Goal: Task Accomplishment & Management: Manage account settings

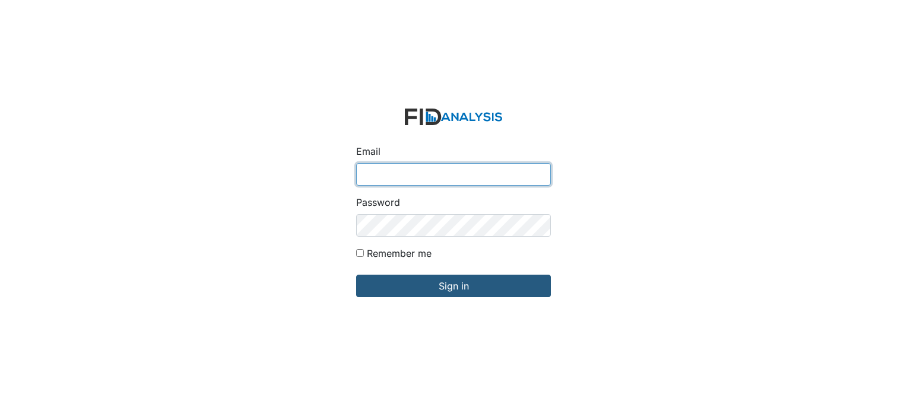
type input "[EMAIL_ADDRESS][DOMAIN_NAME]"
click at [567, 106] on div "Email arollins@lifeincorporated.com Password Remember me Sign in" at bounding box center [453, 210] width 907 height 420
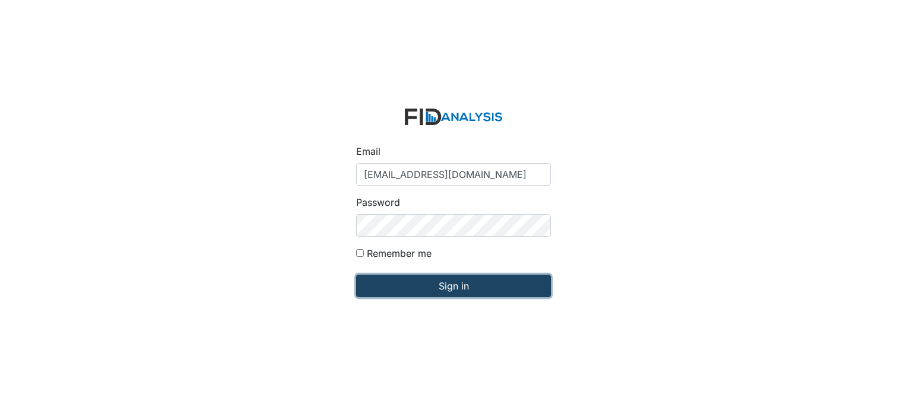
click at [477, 285] on input "Sign in" at bounding box center [453, 286] width 195 height 23
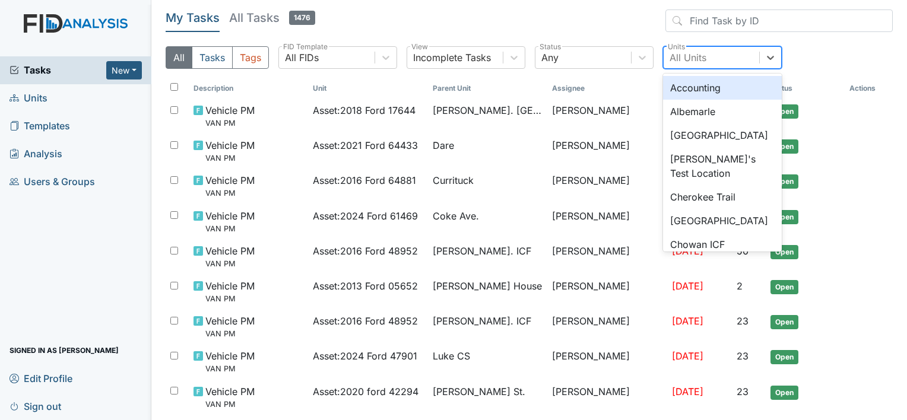
click at [698, 49] on div "All Units" at bounding box center [711, 57] width 96 height 21
click at [688, 111] on div "Albemarle" at bounding box center [722, 112] width 119 height 24
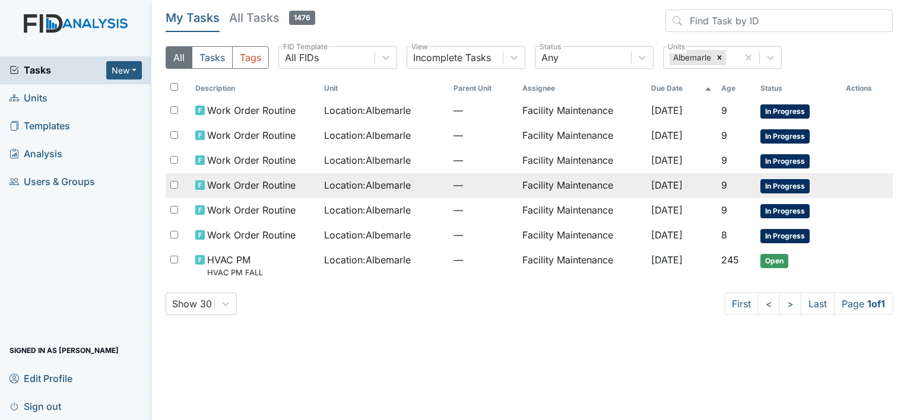
click at [366, 182] on span "Location : Albemarle" at bounding box center [367, 185] width 87 height 14
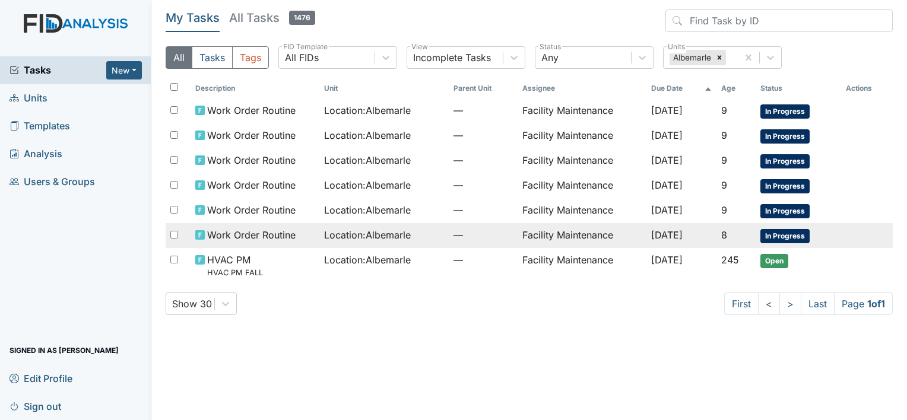
click at [233, 228] on span "Work Order Routine" at bounding box center [251, 235] width 88 height 14
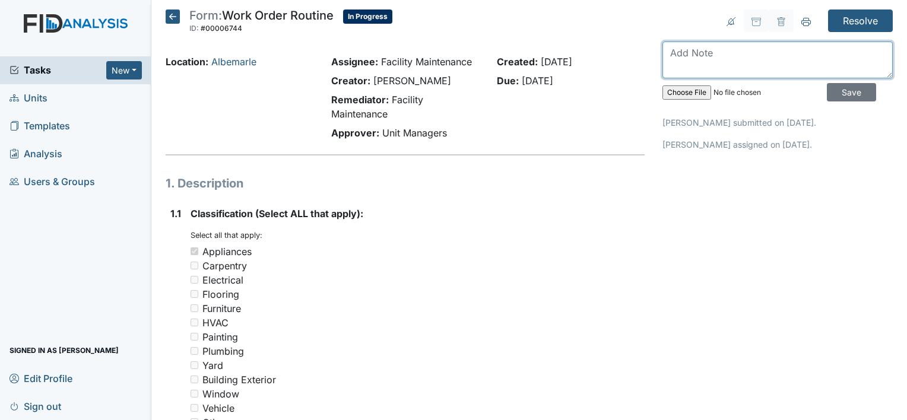
click at [672, 55] on textarea at bounding box center [777, 60] width 230 height 37
type textarea "fridge in med room is replaced"
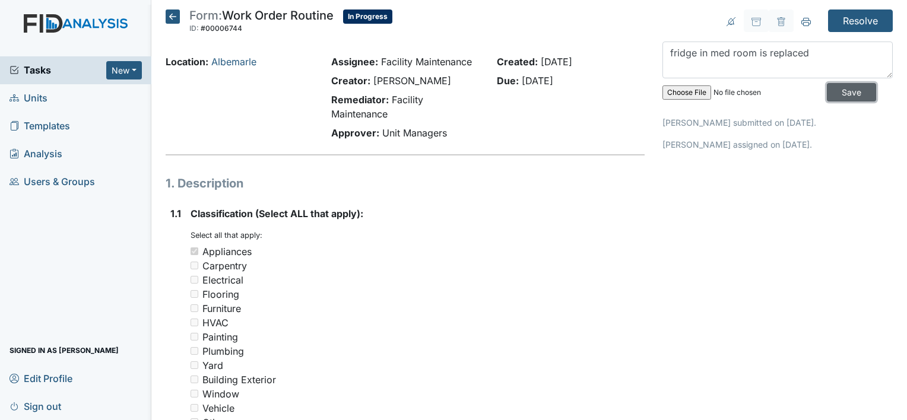
click at [837, 84] on input "Save" at bounding box center [851, 92] width 49 height 18
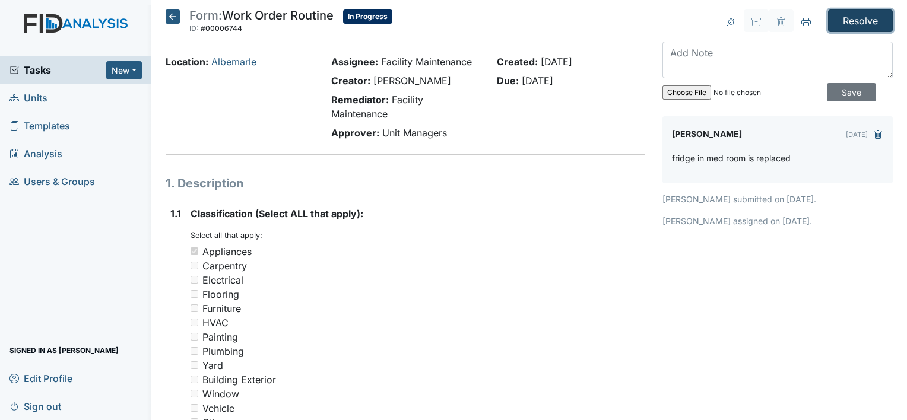
click at [852, 17] on input "Resolve" at bounding box center [860, 20] width 65 height 23
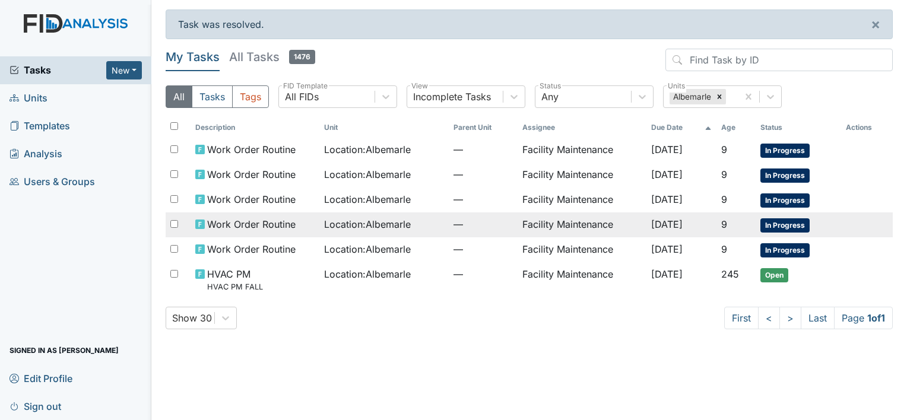
click at [373, 223] on span "Location : Albemarle" at bounding box center [367, 224] width 87 height 14
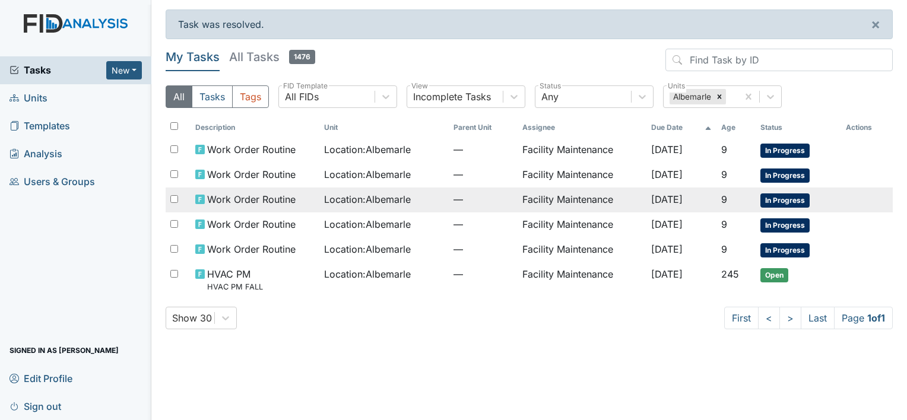
click at [255, 199] on span "Work Order Routine" at bounding box center [251, 199] width 88 height 14
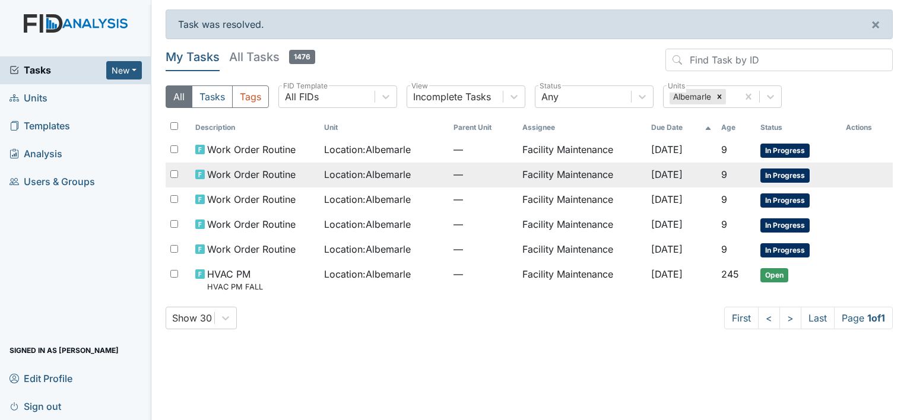
click at [252, 173] on span "Work Order Routine" at bounding box center [251, 174] width 88 height 14
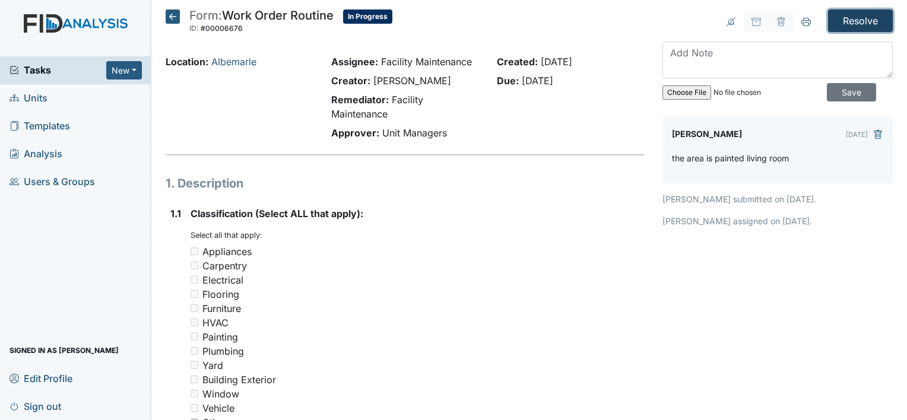
click at [854, 20] on input "Resolve" at bounding box center [860, 20] width 65 height 23
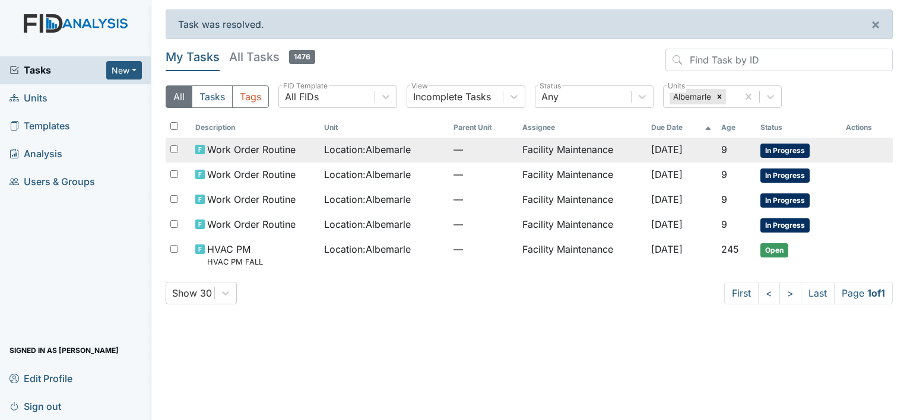
click at [374, 145] on span "Location : [GEOGRAPHIC_DATA]" at bounding box center [367, 149] width 87 height 14
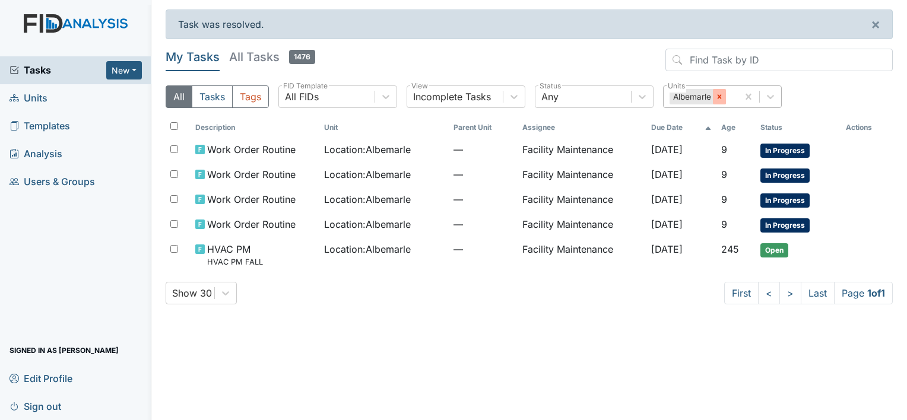
click at [718, 93] on icon at bounding box center [719, 97] width 8 height 8
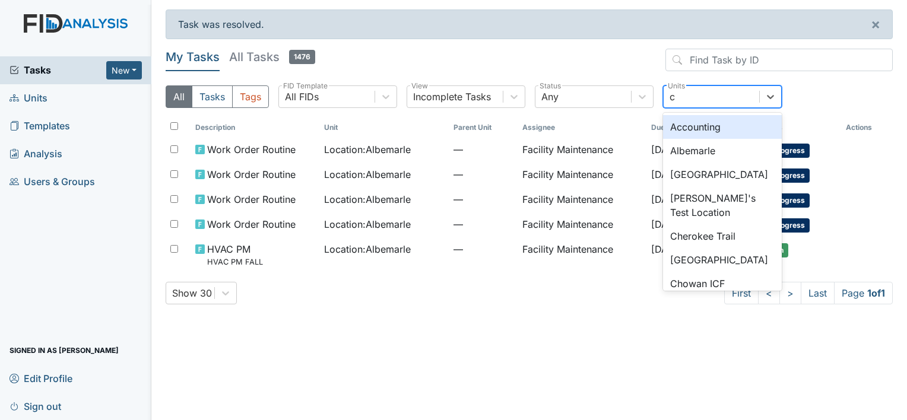
type input "ch"
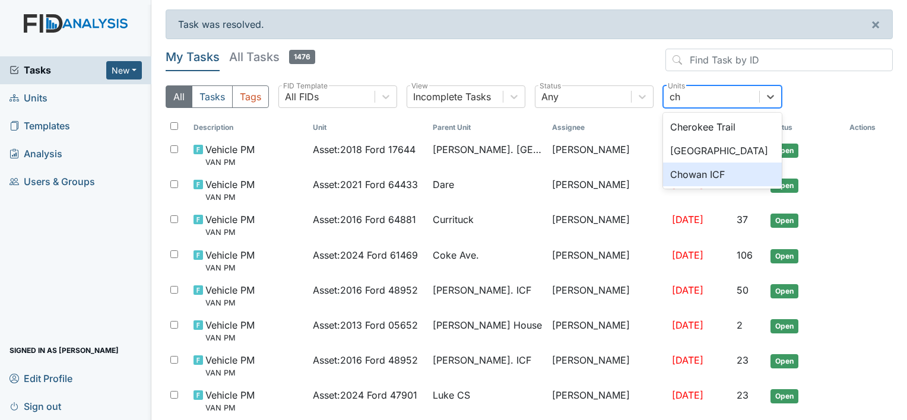
click at [686, 170] on div "Chowan ICF" at bounding box center [722, 175] width 119 height 24
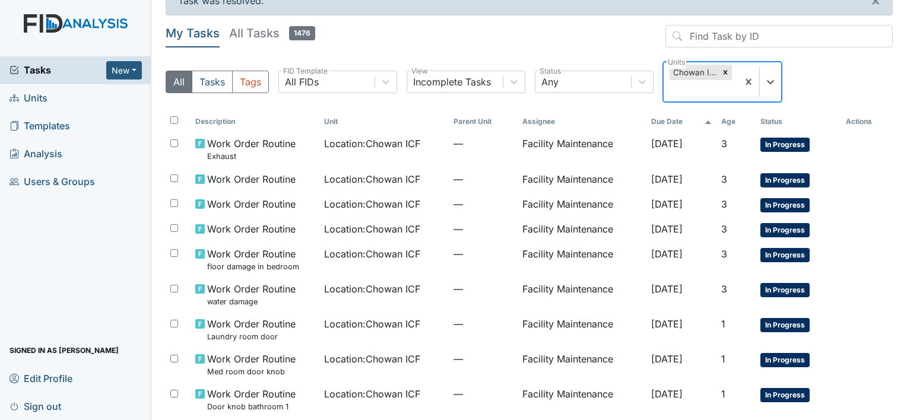
scroll to position [105, 0]
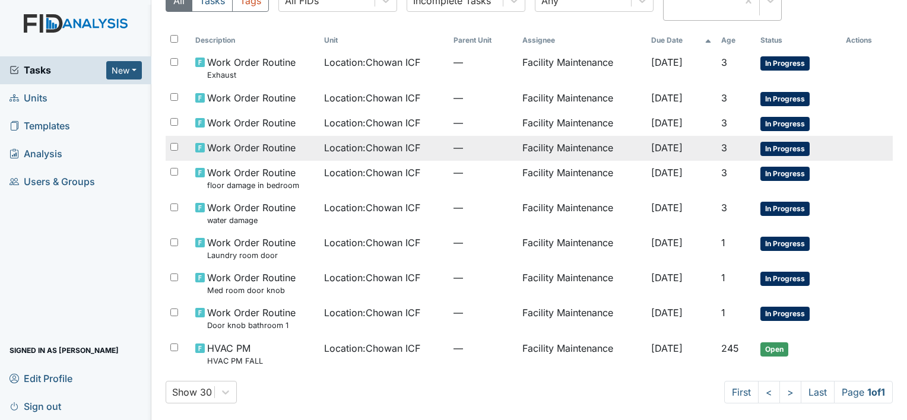
click at [667, 142] on span "[DATE]" at bounding box center [666, 148] width 31 height 12
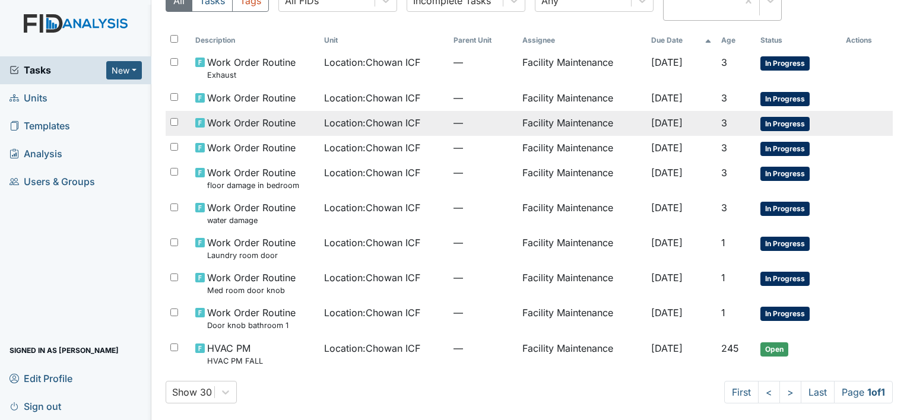
click at [242, 116] on span "Work Order Routine" at bounding box center [251, 123] width 88 height 14
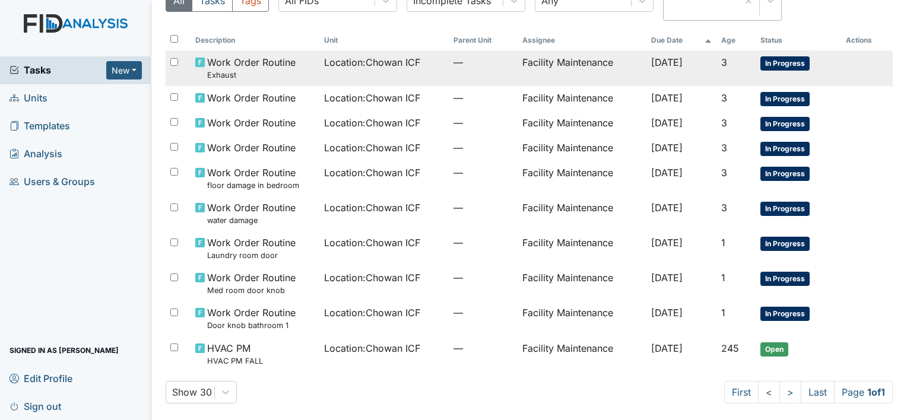
click at [229, 61] on span "Work Order Routine Exhaust" at bounding box center [251, 68] width 88 height 26
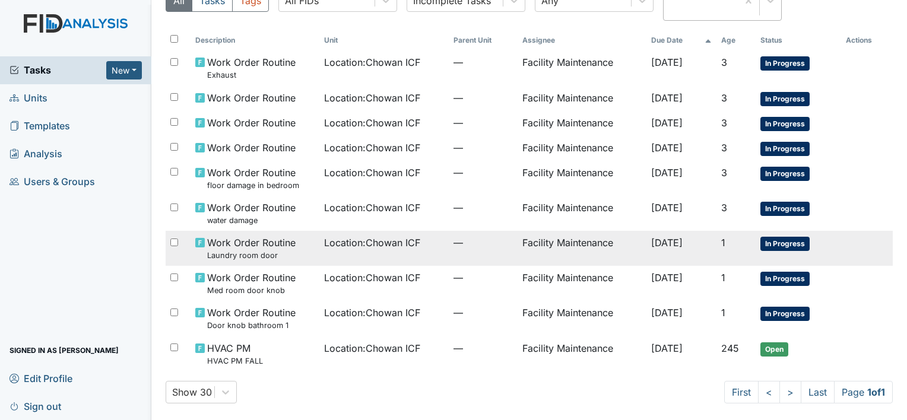
click at [230, 236] on span "Work Order Routine Laundry room door" at bounding box center [251, 249] width 88 height 26
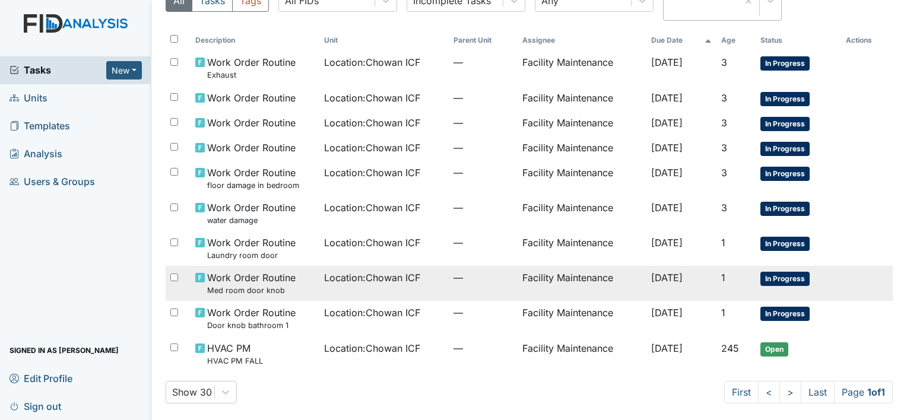
click at [225, 277] on span "Work Order Routine Med room door knob" at bounding box center [251, 284] width 88 height 26
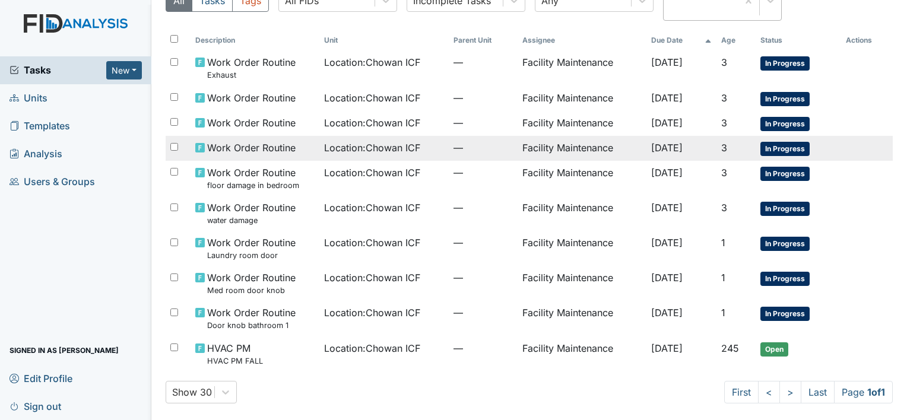
click at [224, 146] on span "Work Order Routine" at bounding box center [251, 148] width 88 height 14
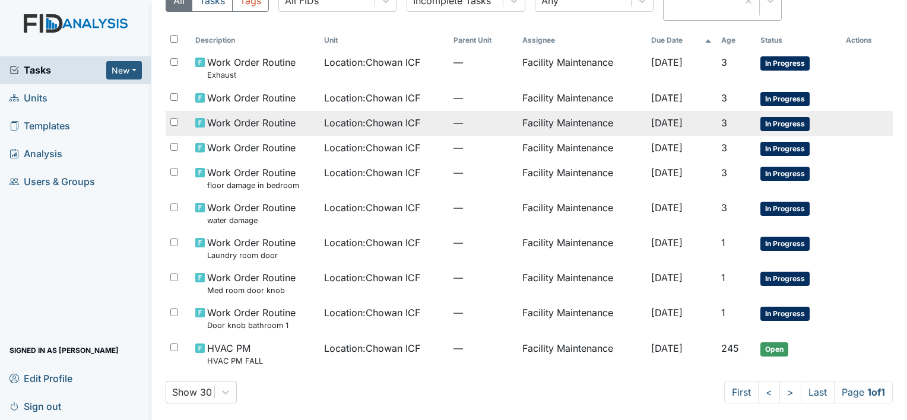
click at [235, 118] on span "Work Order Routine" at bounding box center [251, 123] width 88 height 14
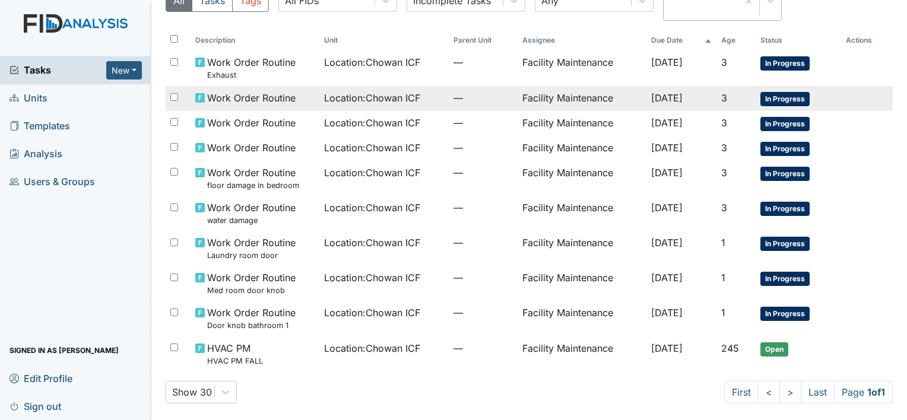
click at [249, 93] on span "Work Order Routine" at bounding box center [251, 98] width 88 height 14
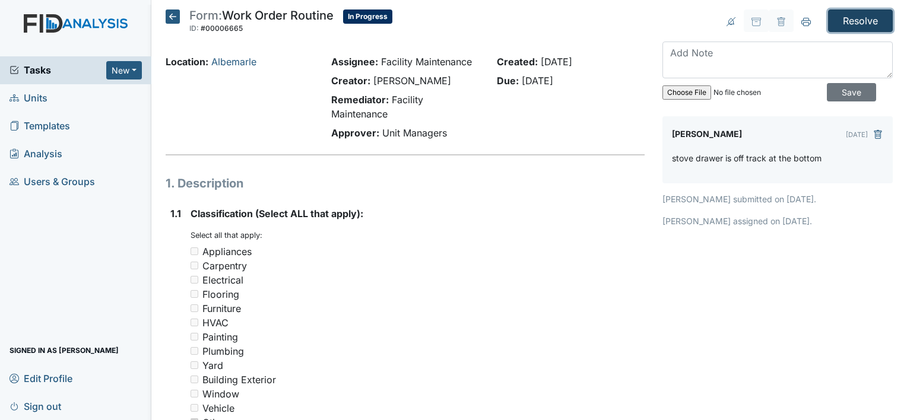
click at [840, 14] on input "Resolve" at bounding box center [860, 20] width 65 height 23
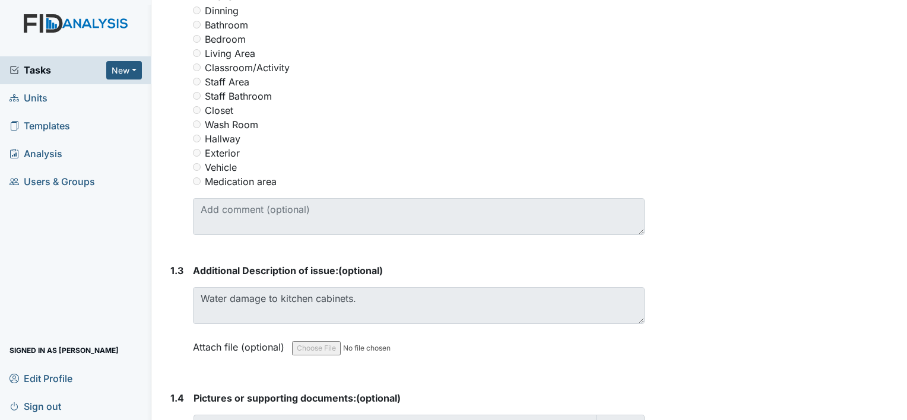
scroll to position [585, 0]
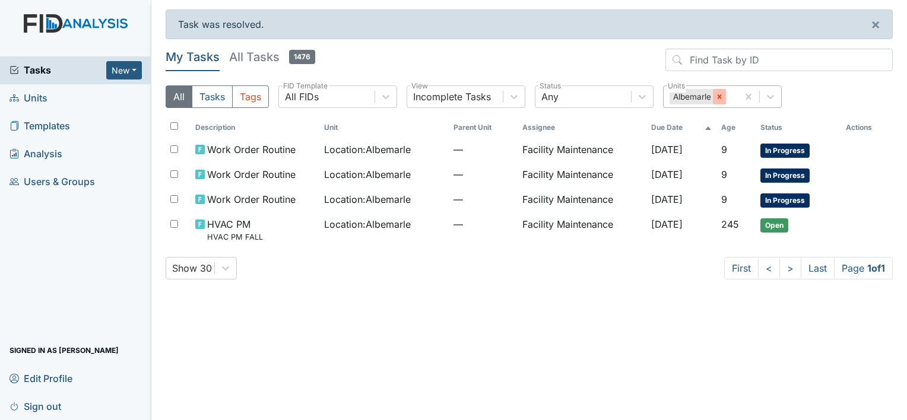
click at [719, 93] on icon at bounding box center [719, 97] width 8 height 8
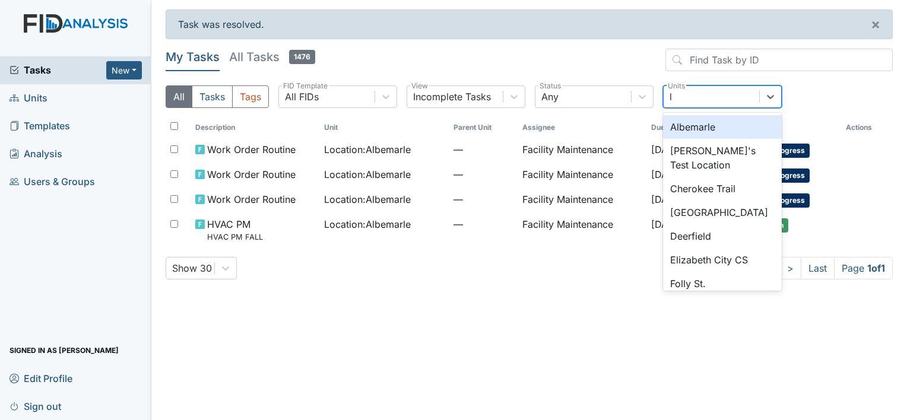
type input "lu"
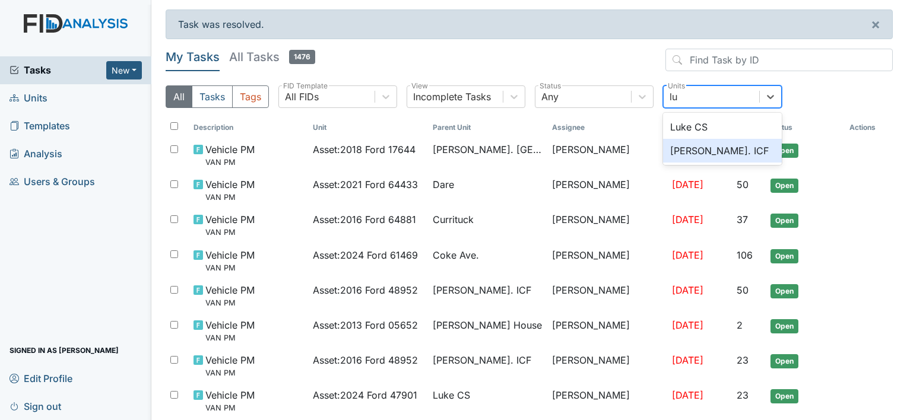
click at [717, 148] on div "[PERSON_NAME]. ICF" at bounding box center [722, 151] width 119 height 24
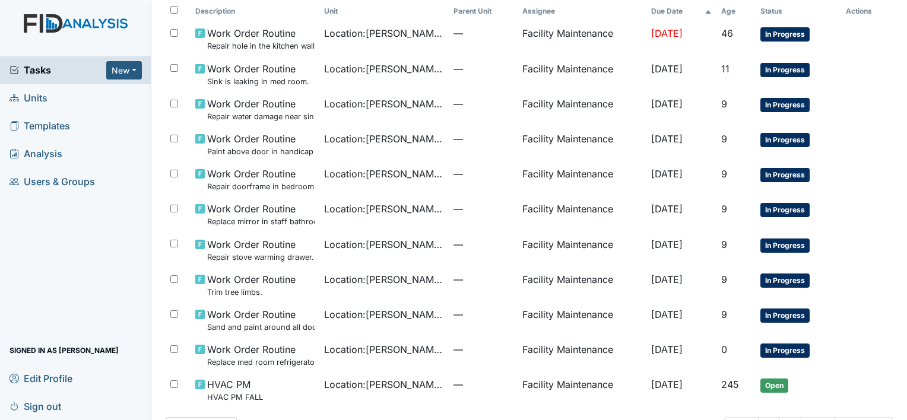
scroll to position [173, 0]
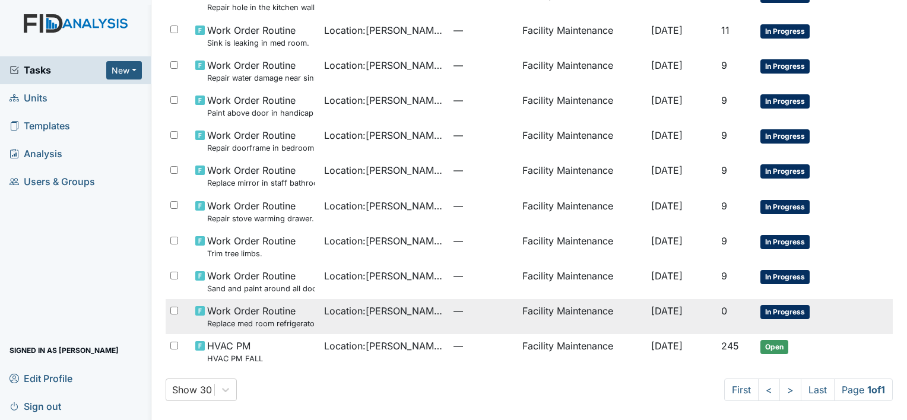
click at [366, 309] on span "Location : Luke St. ICF" at bounding box center [384, 311] width 120 height 14
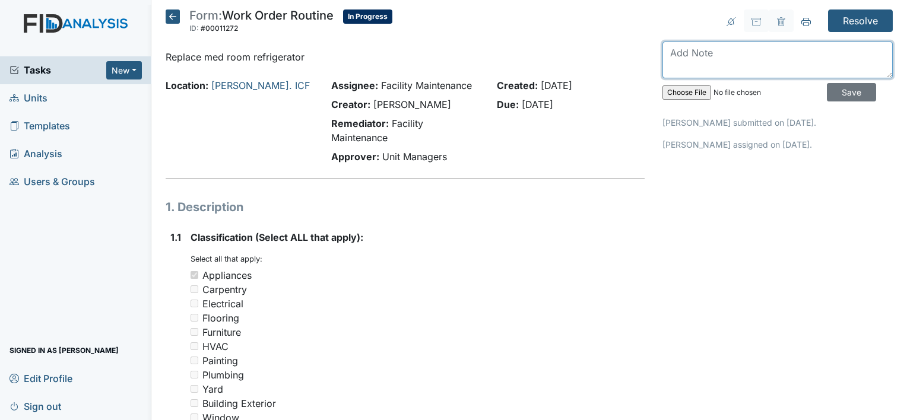
click at [670, 54] on textarea at bounding box center [777, 60] width 230 height 37
type textarea "fridge in med room is replaced"
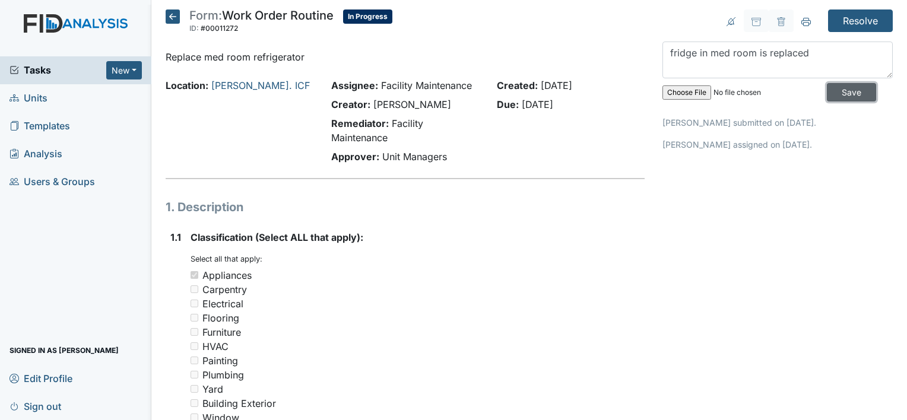
click at [827, 87] on input "Save" at bounding box center [851, 92] width 49 height 18
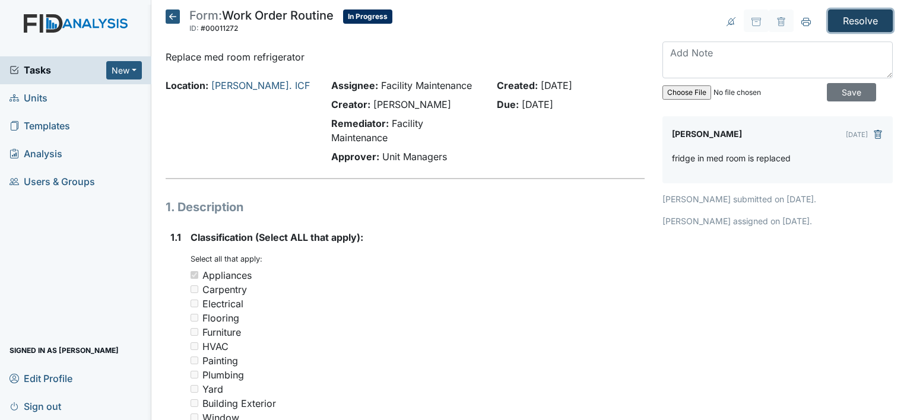
click at [852, 14] on input "Resolve" at bounding box center [860, 20] width 65 height 23
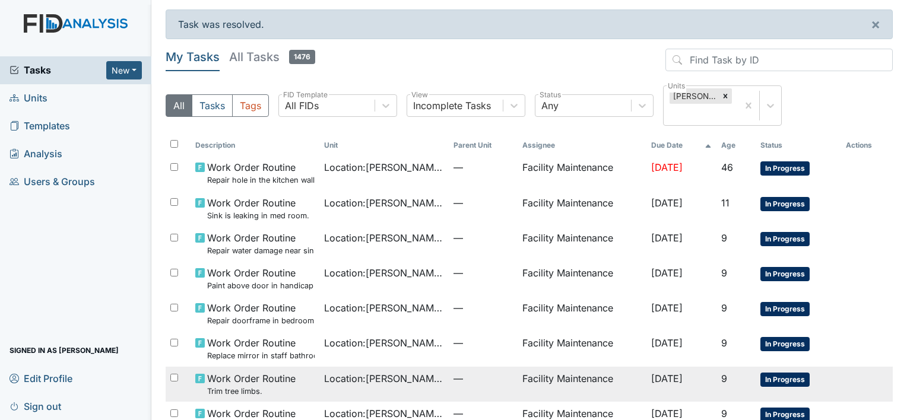
click at [243, 384] on span "Work Order Routine Trim tree limbs." at bounding box center [251, 384] width 88 height 26
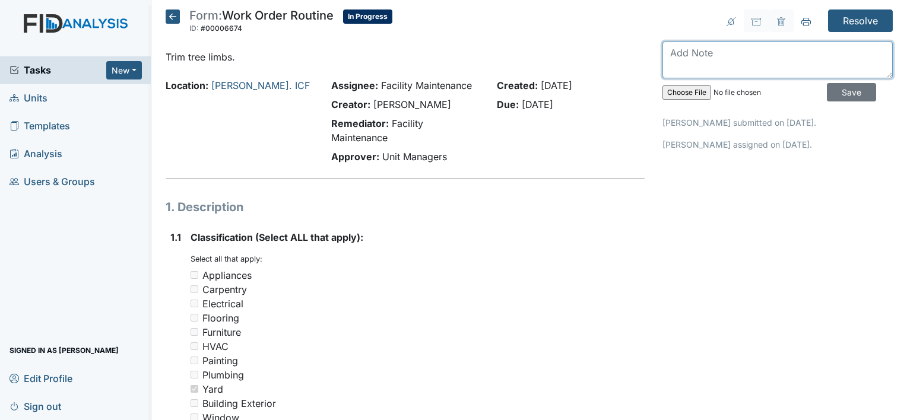
click at [662, 46] on textarea at bounding box center [777, 60] width 230 height 37
type textarea "r"
type textarea "tree limbs is trim"
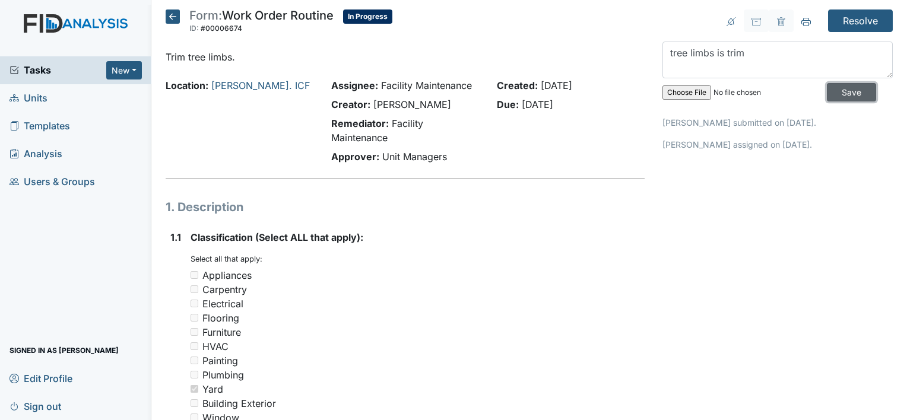
click at [838, 90] on input "Save" at bounding box center [851, 92] width 49 height 18
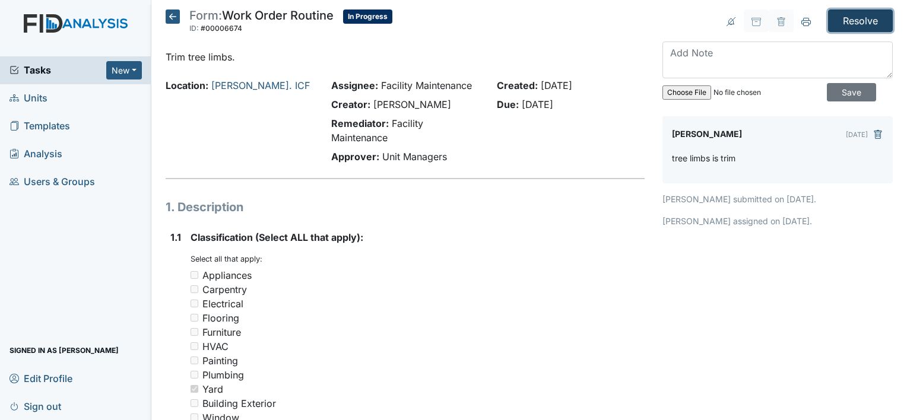
click at [849, 19] on input "Resolve" at bounding box center [860, 20] width 65 height 23
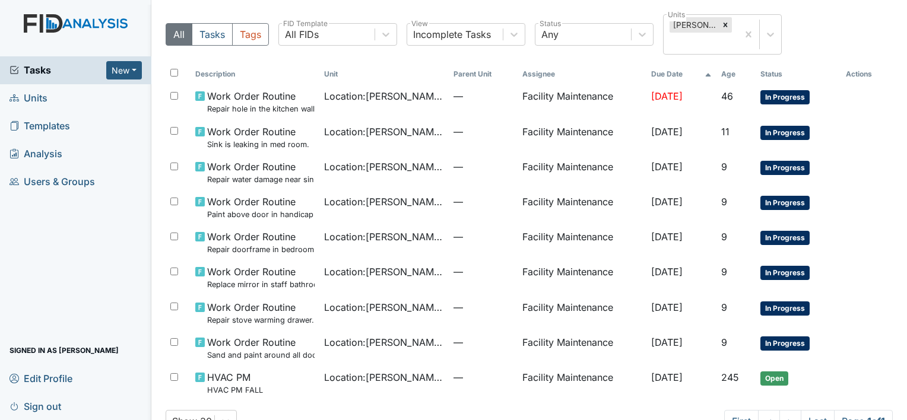
scroll to position [102, 0]
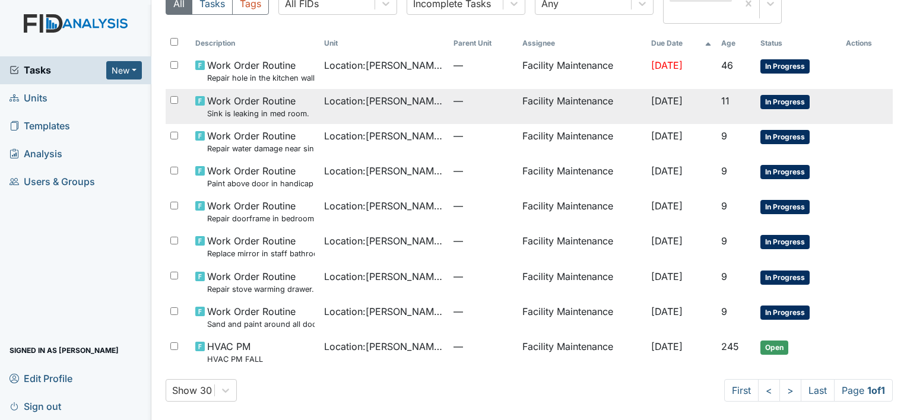
click at [651, 96] on span "[DATE]" at bounding box center [666, 101] width 31 height 12
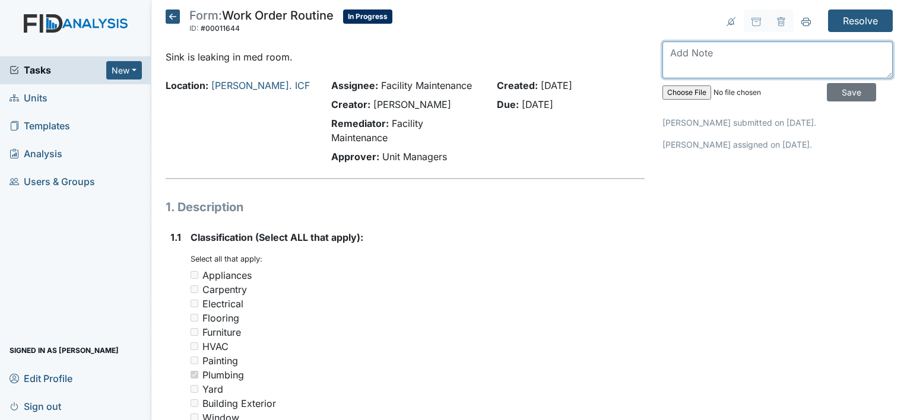
click at [676, 47] on textarea at bounding box center [777, 60] width 230 height 37
type textarea "sink in med room is fixes"
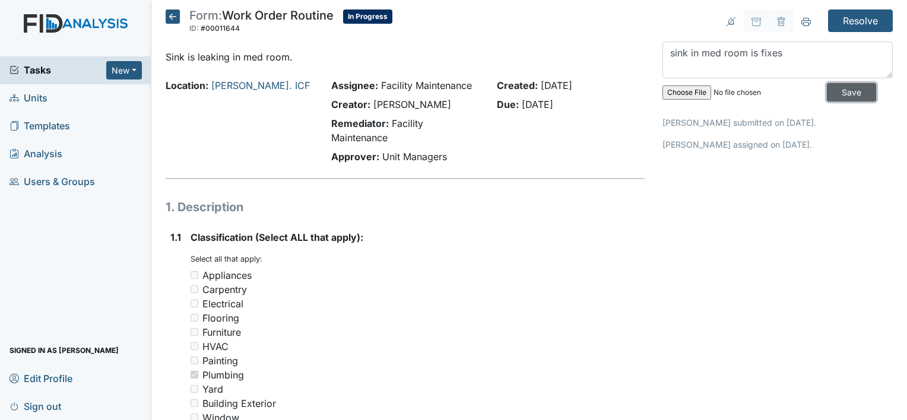
click at [829, 87] on input "Save" at bounding box center [851, 92] width 49 height 18
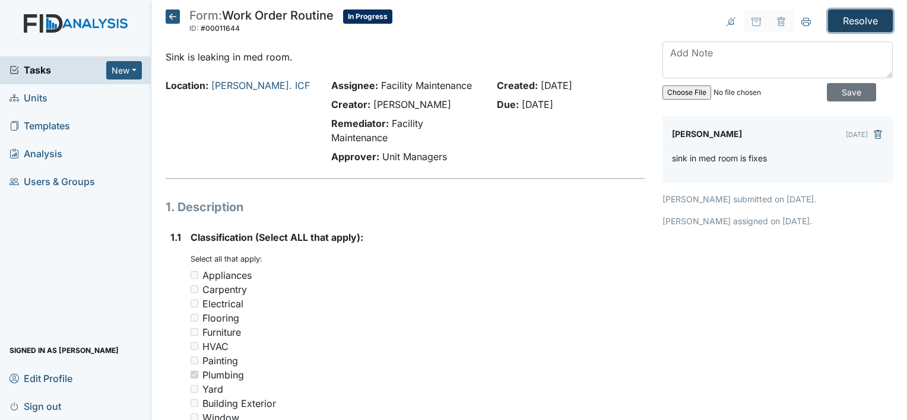
click at [840, 17] on input "Resolve" at bounding box center [860, 20] width 65 height 23
